Goal: Task Accomplishment & Management: Manage account settings

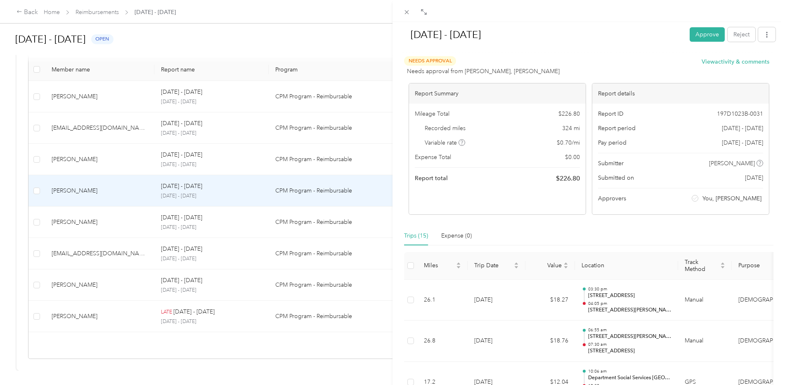
scroll to position [574, 0]
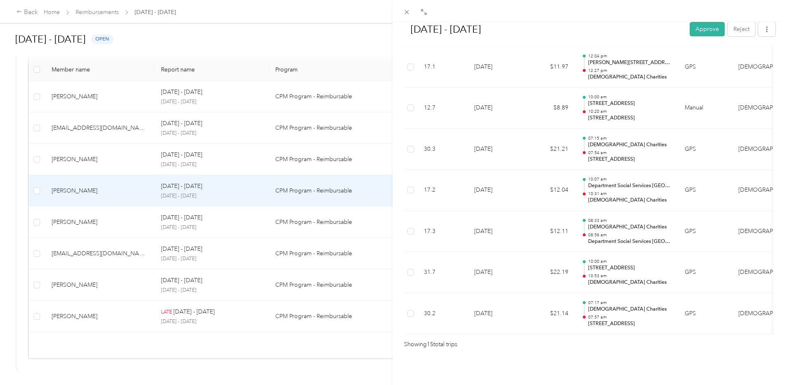
click at [62, 309] on div "[DATE] - [DATE] Approve Reject Needs Approval Needs approval from [PERSON_NAME]…" at bounding box center [392, 192] width 785 height 385
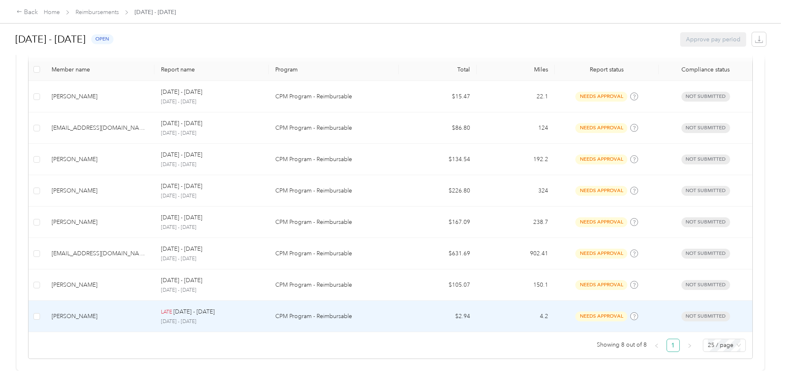
click at [203, 311] on div "LATE [DATE] - [DATE] [DATE] - [DATE]" at bounding box center [211, 316] width 101 height 18
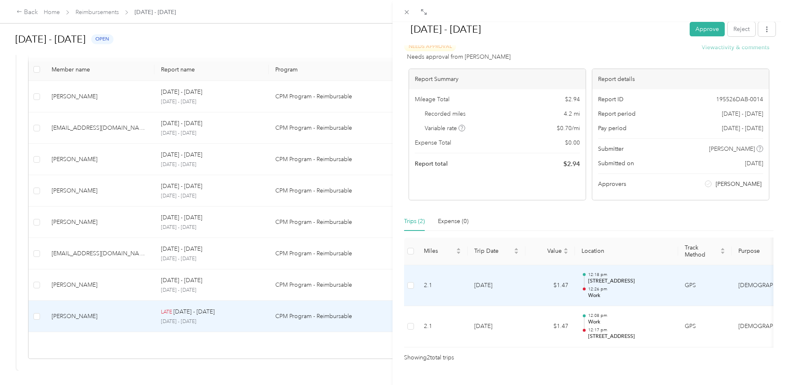
scroll to position [40, 0]
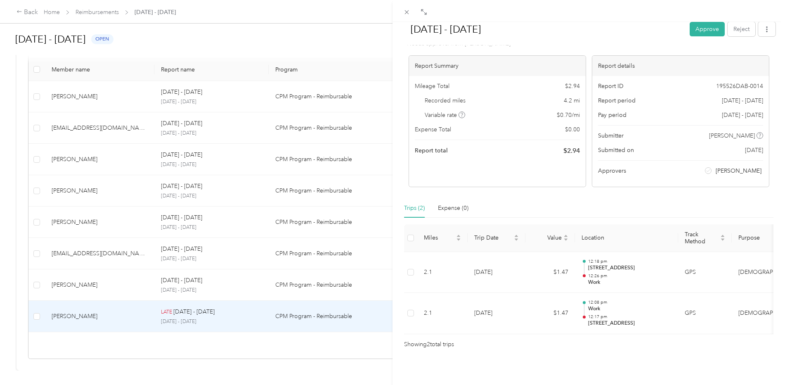
click at [97, 92] on div "[DATE] - [DATE] Approve Reject Needs Approval Needs approval from [PERSON_NAME]…" at bounding box center [392, 192] width 785 height 385
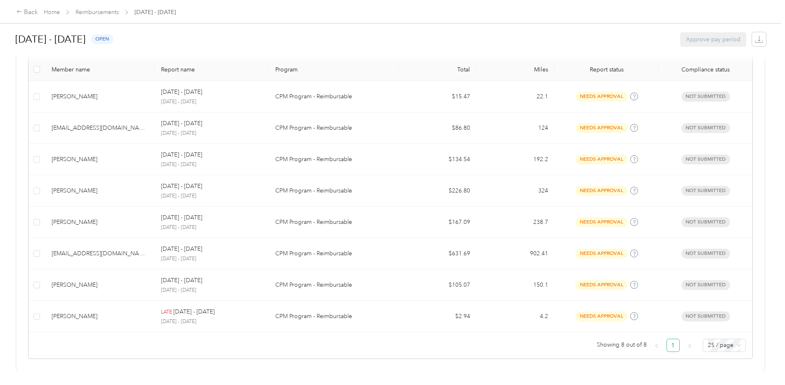
click at [59, 93] on div "[PERSON_NAME]" at bounding box center [100, 96] width 96 height 9
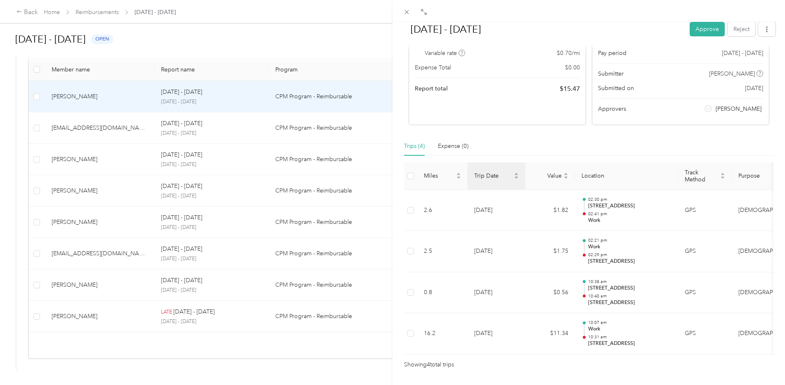
scroll to position [122, 0]
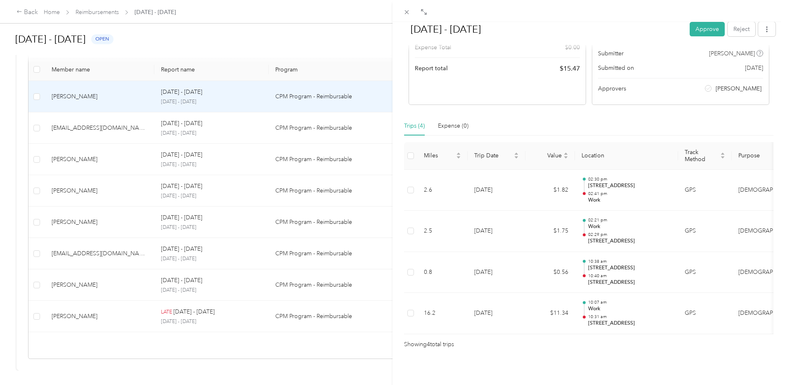
click at [107, 13] on div "[DATE] - [DATE] Approve Reject Needs Approval Needs approval from [PERSON_NAME]…" at bounding box center [392, 192] width 785 height 385
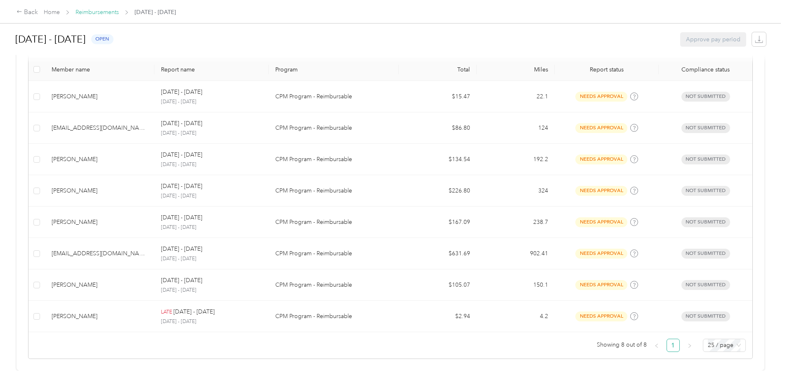
click at [107, 13] on link "Reimbursements" at bounding box center [97, 12] width 43 height 7
